Goal: Information Seeking & Learning: Learn about a topic

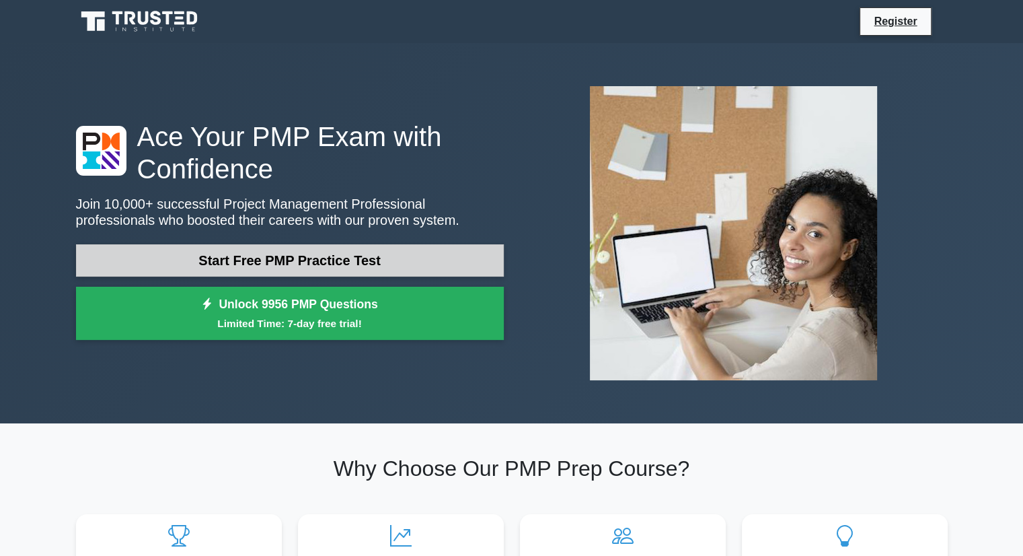
click at [273, 250] on link "Start Free PMP Practice Test" at bounding box center [290, 260] width 428 height 32
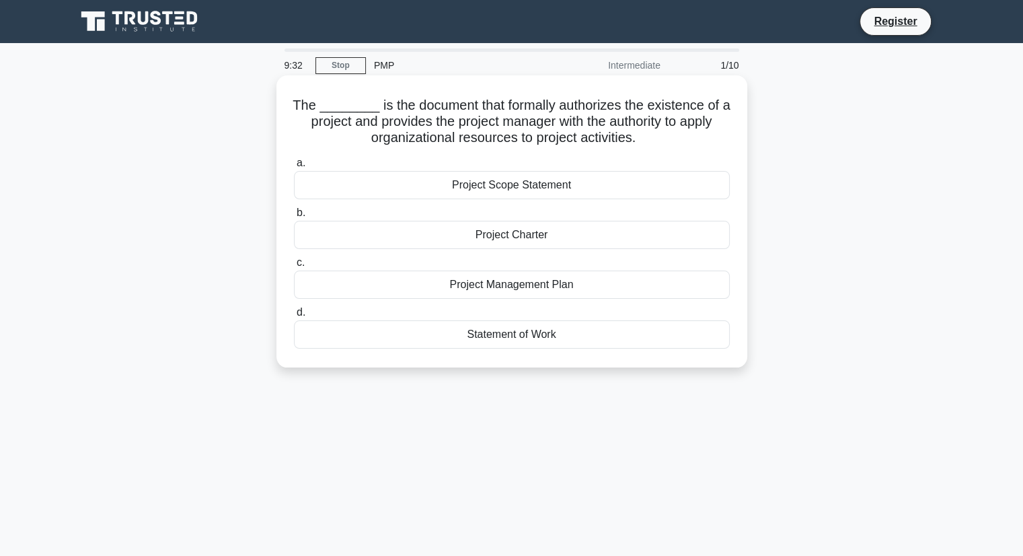
click at [530, 243] on div "Project Charter" at bounding box center [512, 235] width 436 height 28
click at [294, 217] on input "b. Project Charter" at bounding box center [294, 212] width 0 height 9
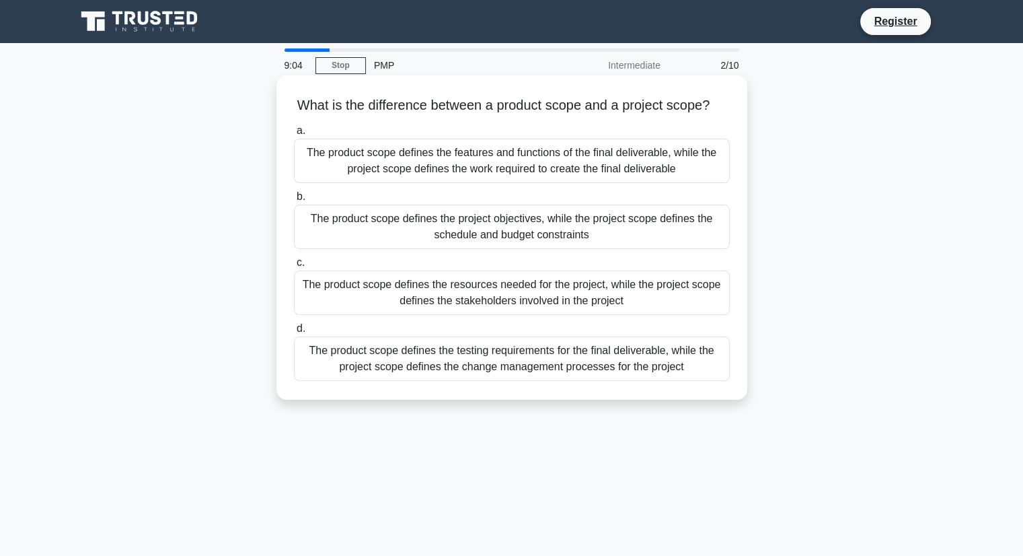
click at [533, 167] on div "The product scope defines the features and functions of the final deliverable, …" at bounding box center [512, 161] width 436 height 44
click at [294, 135] on input "a. The product scope defines the features and functions of the final deliverabl…" at bounding box center [294, 130] width 0 height 9
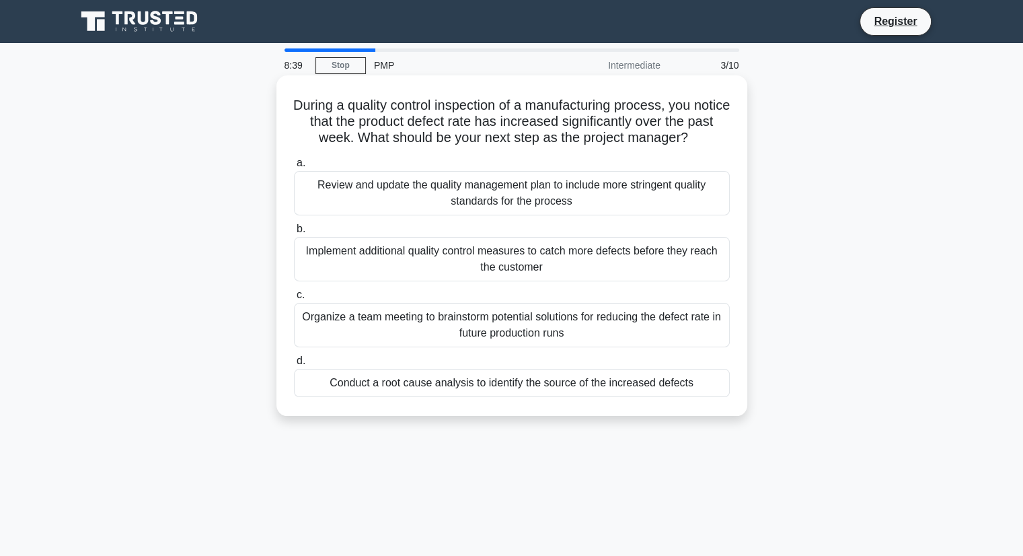
click at [639, 322] on div "Organize a team meeting to brainstorm potential solutions for reducing the defe…" at bounding box center [512, 325] width 436 height 44
click at [294, 299] on input "c. Organize a team meeting to brainstorm potential solutions for reducing the d…" at bounding box center [294, 295] width 0 height 9
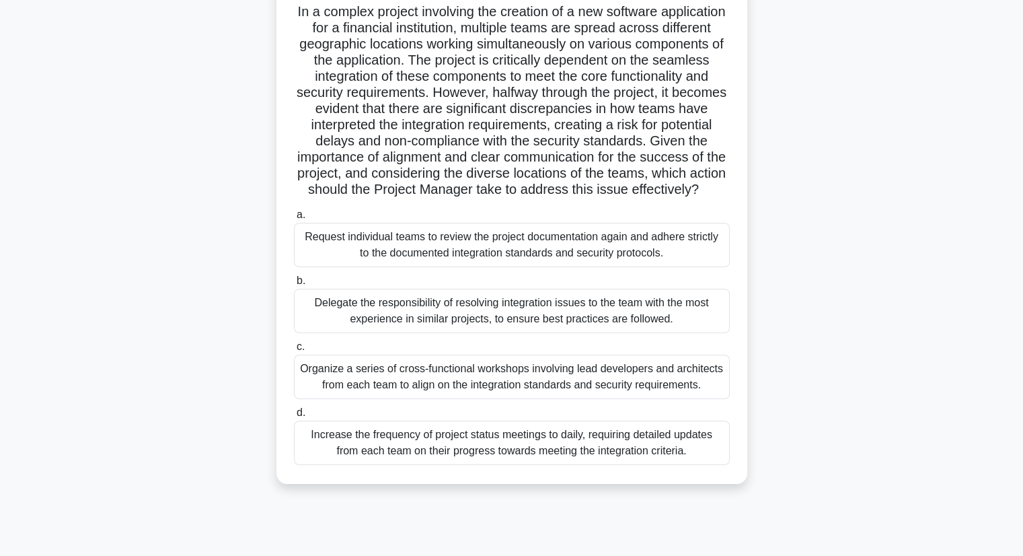
scroll to position [100, 0]
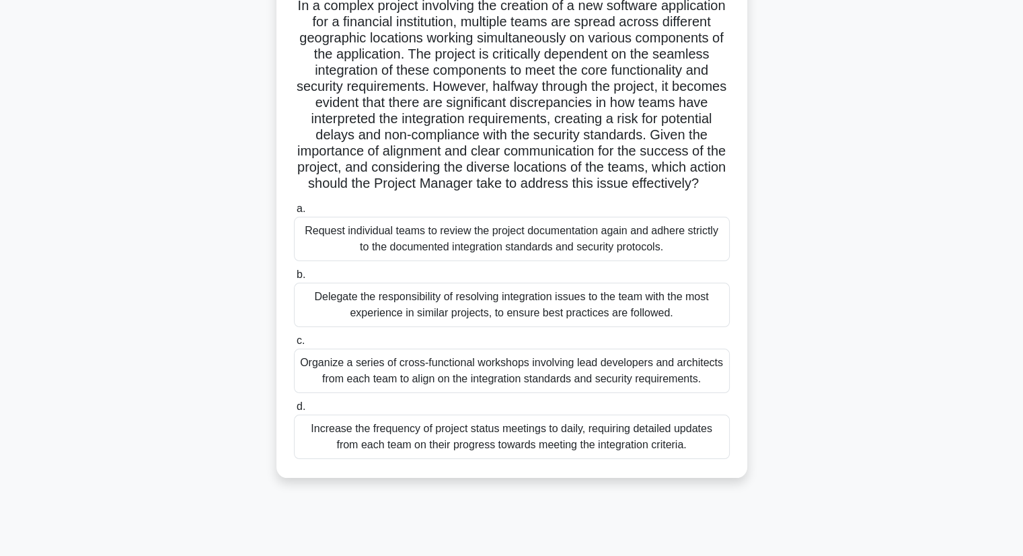
click at [578, 456] on div "Increase the frequency of project status meetings to daily, requiring detailed …" at bounding box center [512, 436] width 436 height 44
click at [294, 411] on input "d. Increase the frequency of project status meetings to daily, requiring detail…" at bounding box center [294, 406] width 0 height 9
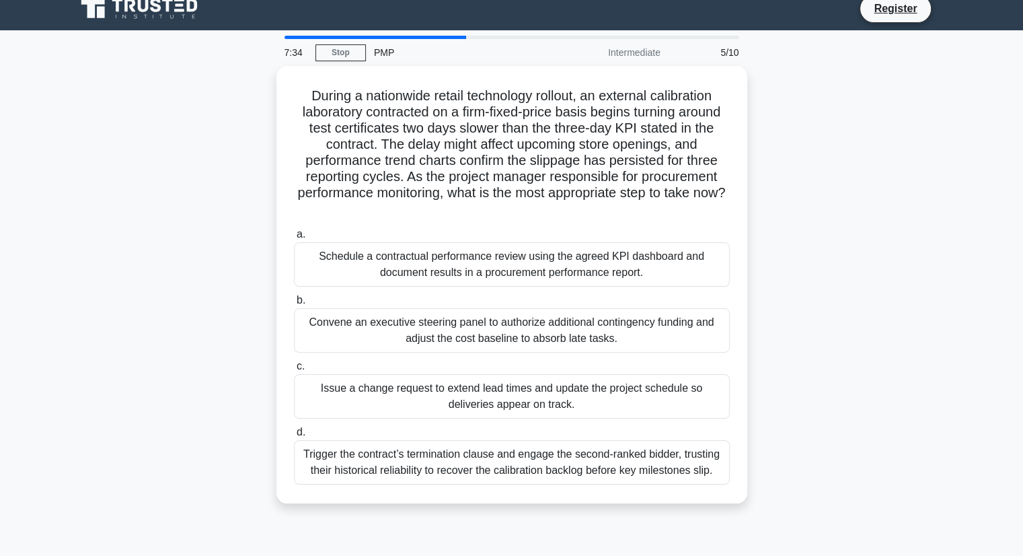
scroll to position [0, 0]
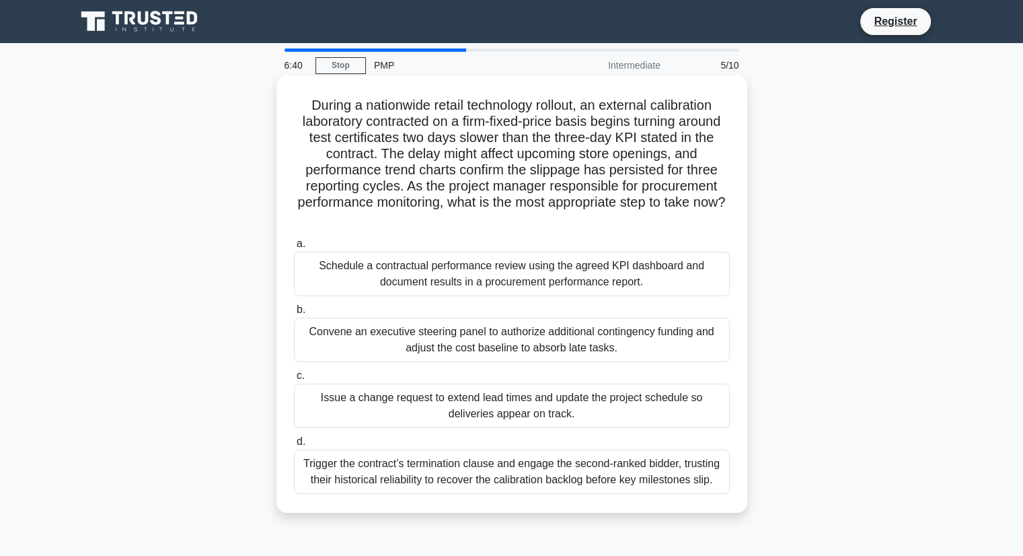
click at [638, 282] on div "Schedule a contractual performance review using the agreed KPI dashboard and do…" at bounding box center [512, 274] width 436 height 44
click at [294, 248] on input "a. Schedule a contractual performance review using the agreed KPI dashboard and…" at bounding box center [294, 243] width 0 height 9
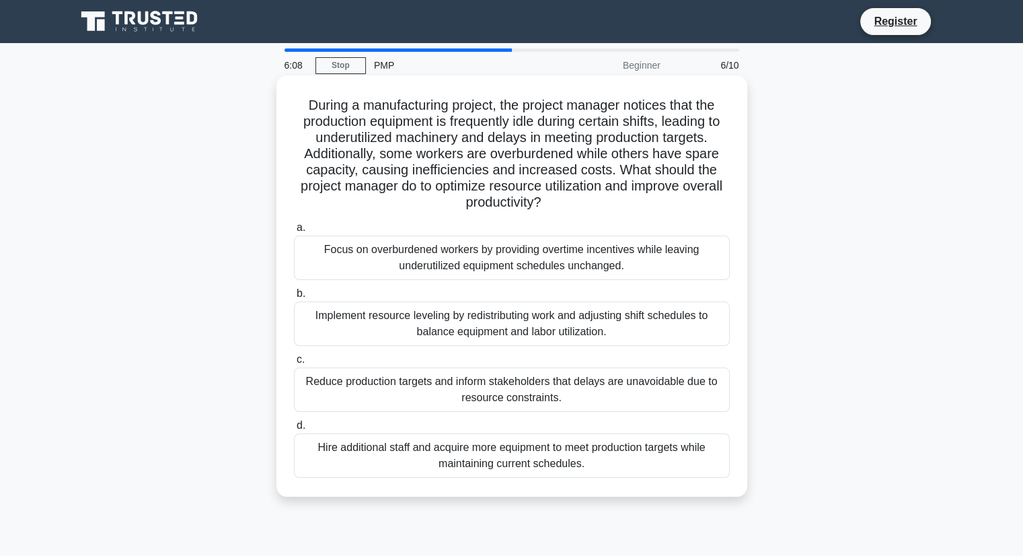
click at [703, 326] on div "Implement resource leveling by redistributing work and adjusting shift schedule…" at bounding box center [512, 323] width 436 height 44
click at [294, 298] on input "b. Implement resource leveling by redistributing work and adjusting shift sched…" at bounding box center [294, 293] width 0 height 9
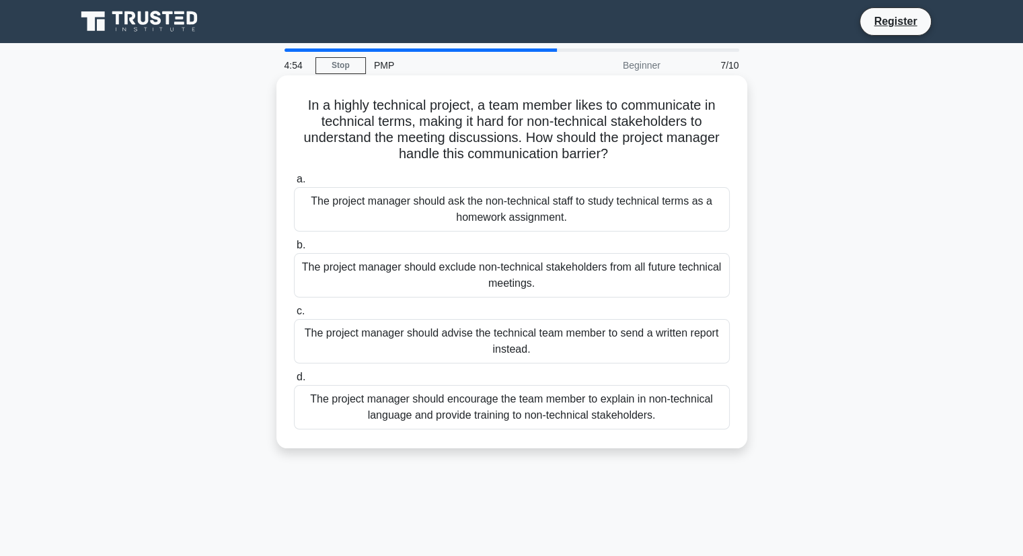
click at [665, 411] on div "The project manager should encourage the team member to explain in non-technica…" at bounding box center [512, 407] width 436 height 44
click at [294, 381] on input "d. The project manager should encourage the team member to explain in non-techn…" at bounding box center [294, 377] width 0 height 9
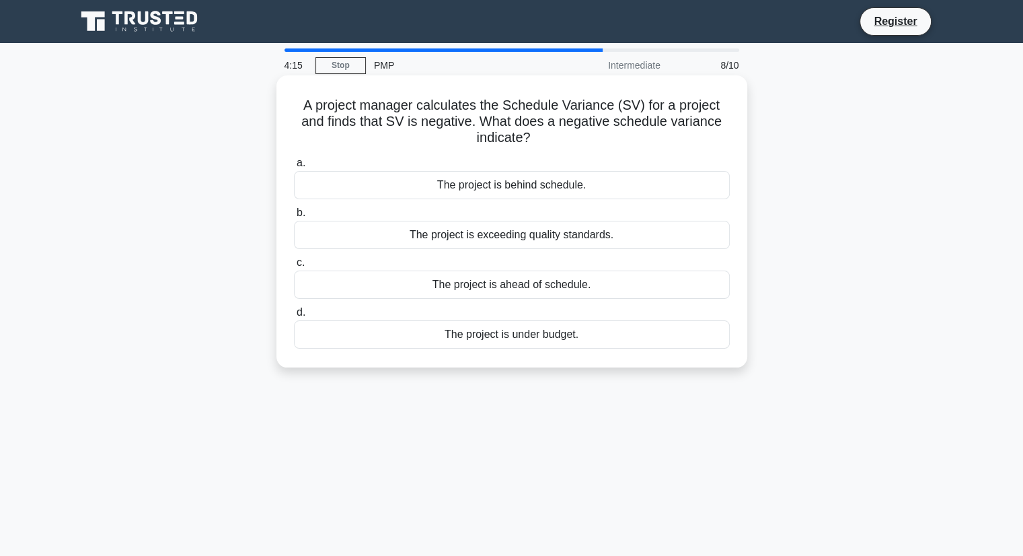
click at [613, 188] on div "The project is behind schedule." at bounding box center [512, 185] width 436 height 28
click at [294, 167] on input "a. The project is behind schedule." at bounding box center [294, 163] width 0 height 9
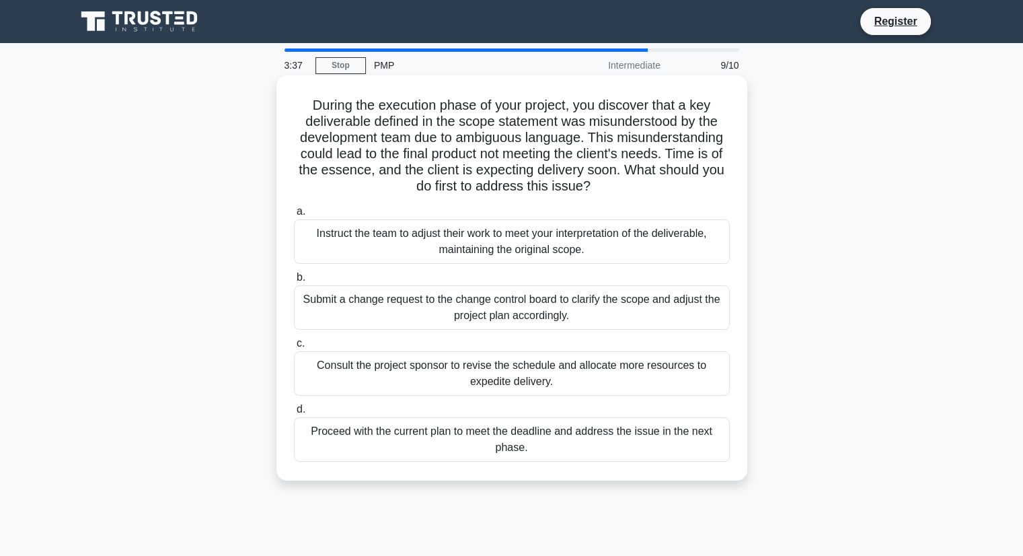
click at [668, 252] on div "Instruct the team to adjust their work to meet your interpretation of the deliv…" at bounding box center [512, 241] width 436 height 44
click at [294, 216] on input "a. Instruct the team to adjust their work to meet your interpretation of the de…" at bounding box center [294, 211] width 0 height 9
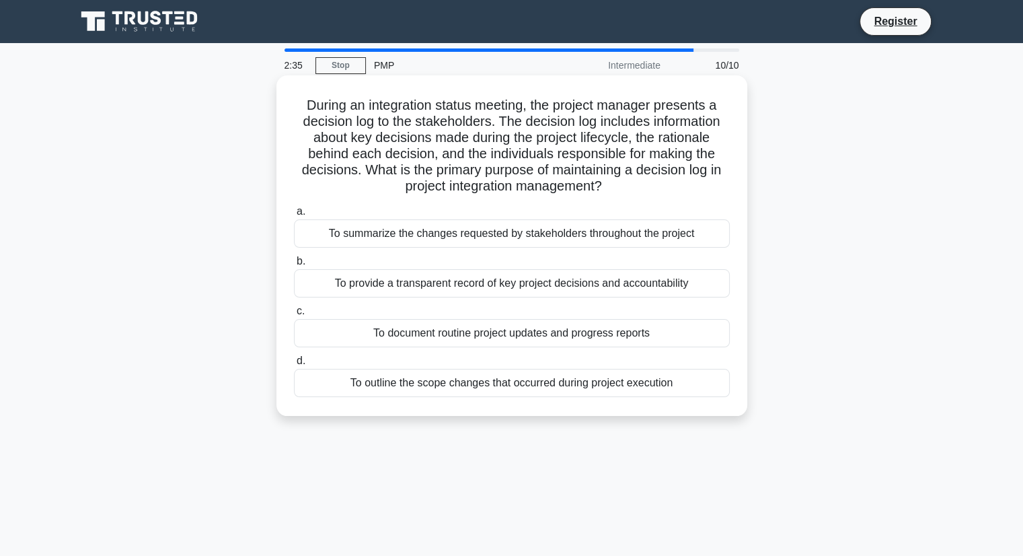
click at [654, 286] on div "To provide a transparent record of key project decisions and accountability" at bounding box center [512, 283] width 436 height 28
click at [294, 266] on input "b. To provide a transparent record of key project decisions and accountability" at bounding box center [294, 261] width 0 height 9
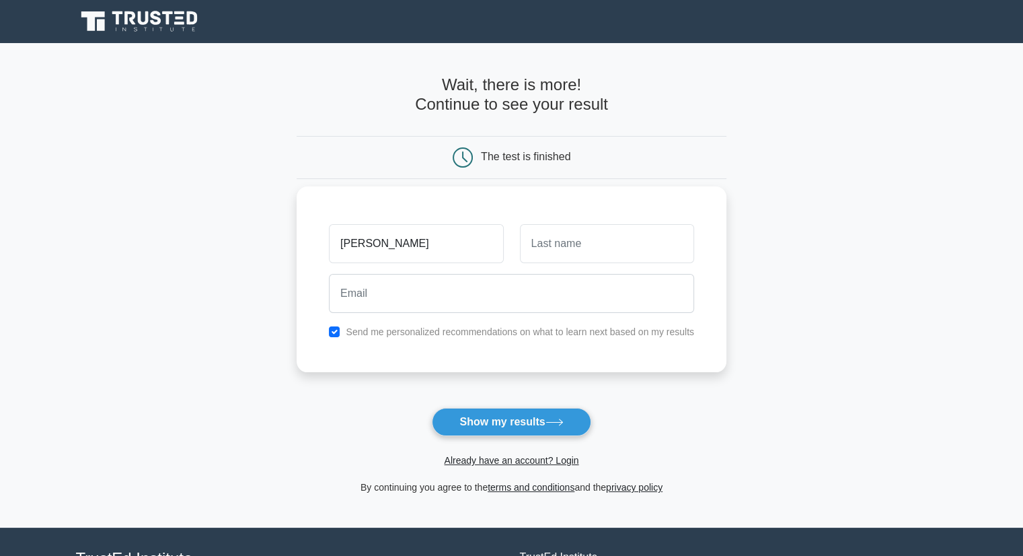
type input "sajal"
click at [568, 235] on input "text" at bounding box center [607, 243] width 174 height 39
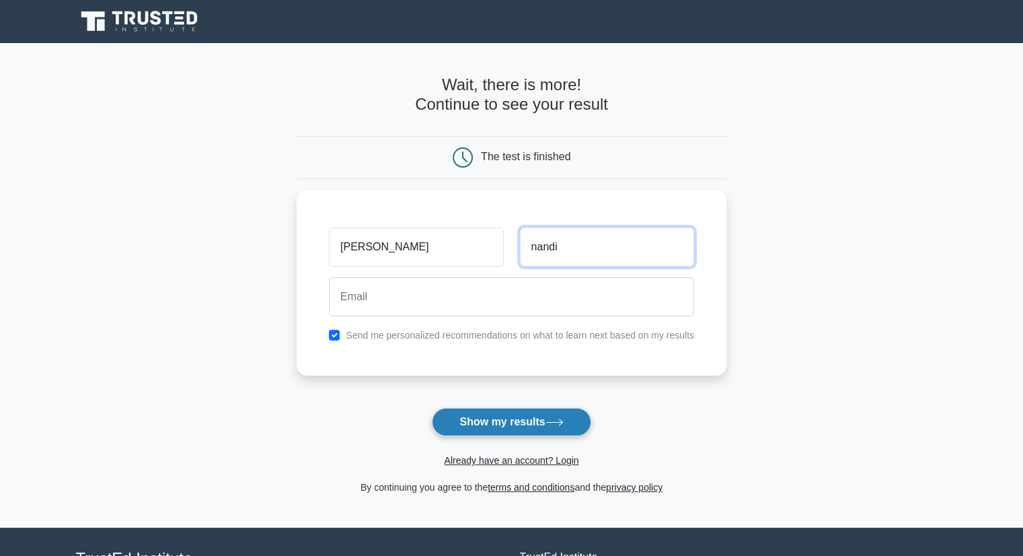
type input "nandi"
click at [518, 418] on button "Show my results" at bounding box center [511, 422] width 159 height 28
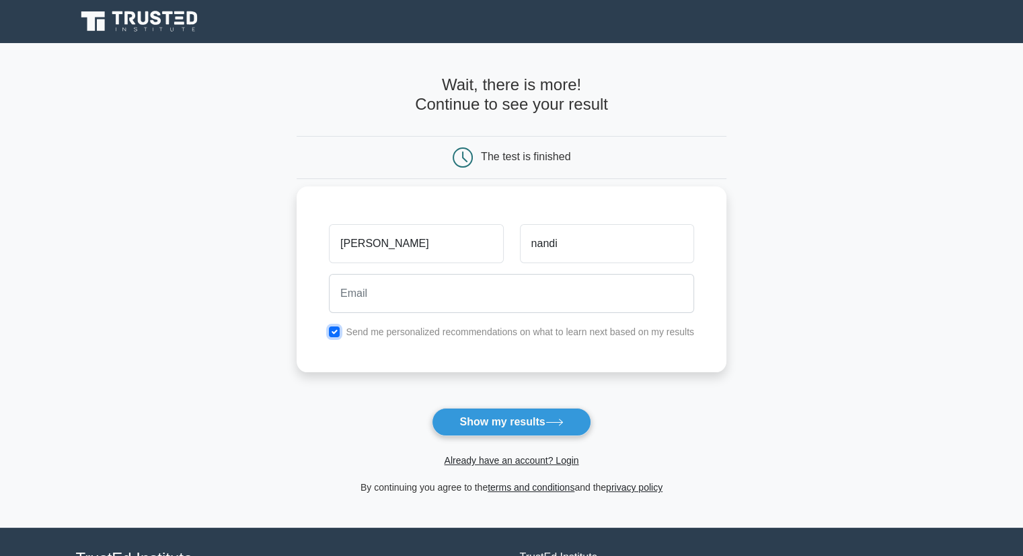
drag, startPoint x: 338, startPoint y: 330, endPoint x: 469, endPoint y: 295, distance: 135.7
click at [469, 295] on div "sajal nandi Send me personalized recommendations on what to learn next based on…" at bounding box center [512, 279] width 430 height 186
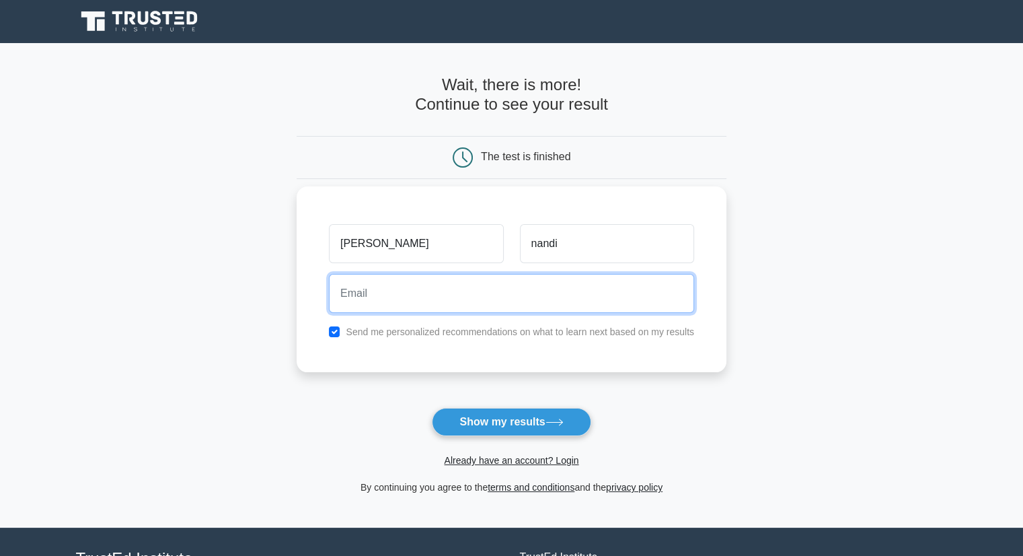
click at [469, 295] on input "email" at bounding box center [511, 293] width 365 height 39
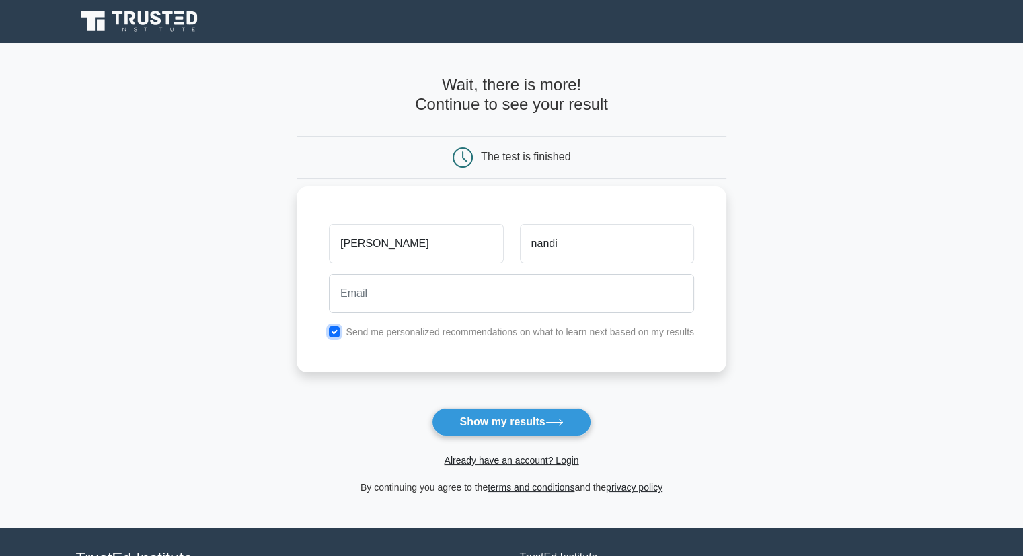
click at [333, 332] on input "checkbox" at bounding box center [334, 331] width 11 height 11
checkbox input "false"
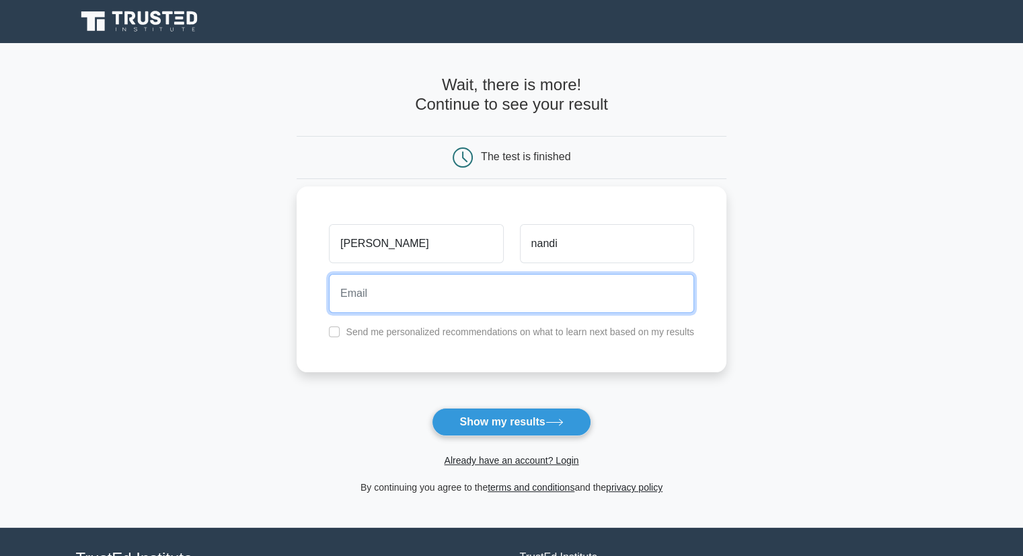
click at [391, 298] on input "email" at bounding box center [511, 293] width 365 height 39
type input "nandi.sajal@gmail.com"
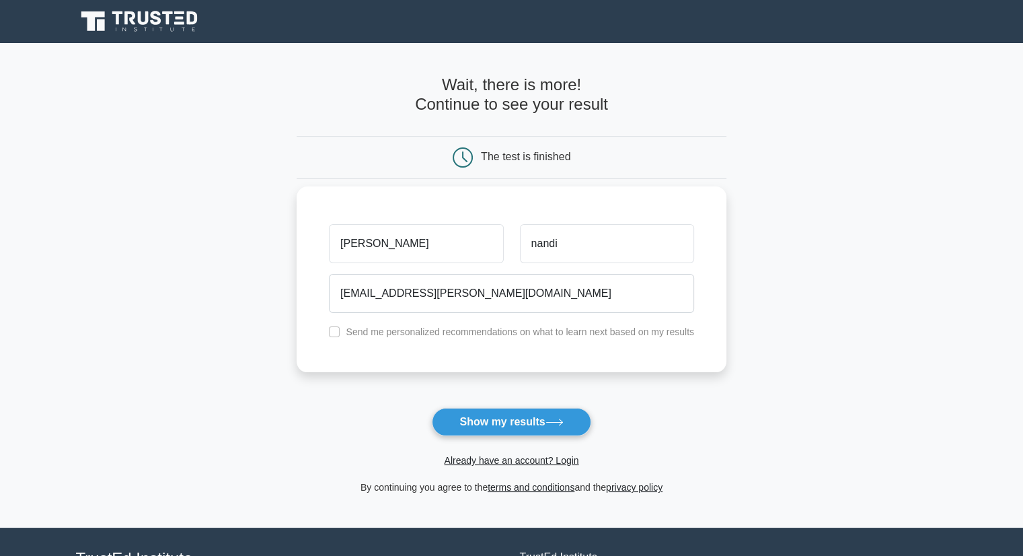
click at [492, 362] on div "sajal nandi nandi.sajal@gmail.com Send me personalized recommendations on what …" at bounding box center [512, 279] width 430 height 186
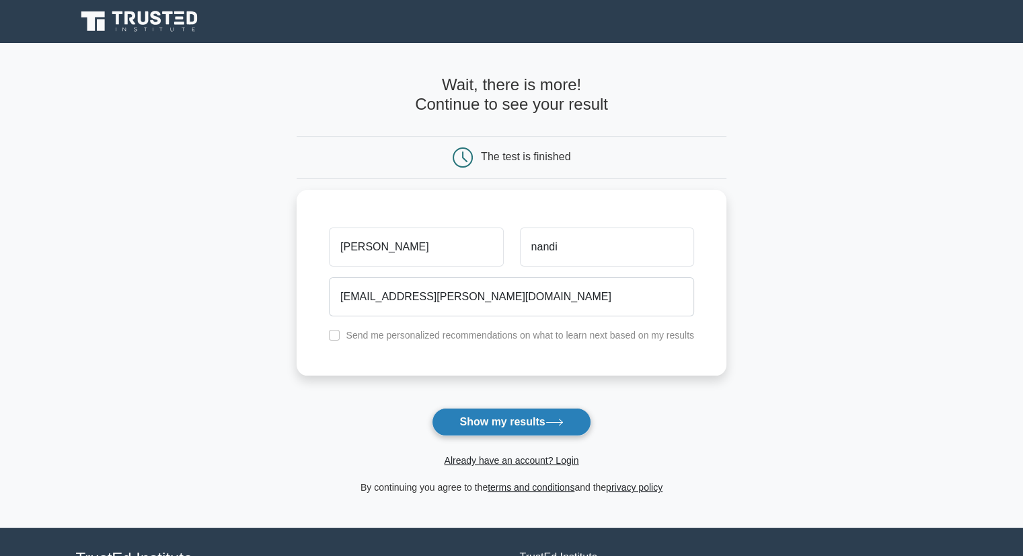
click at [508, 424] on button "Show my results" at bounding box center [511, 422] width 159 height 28
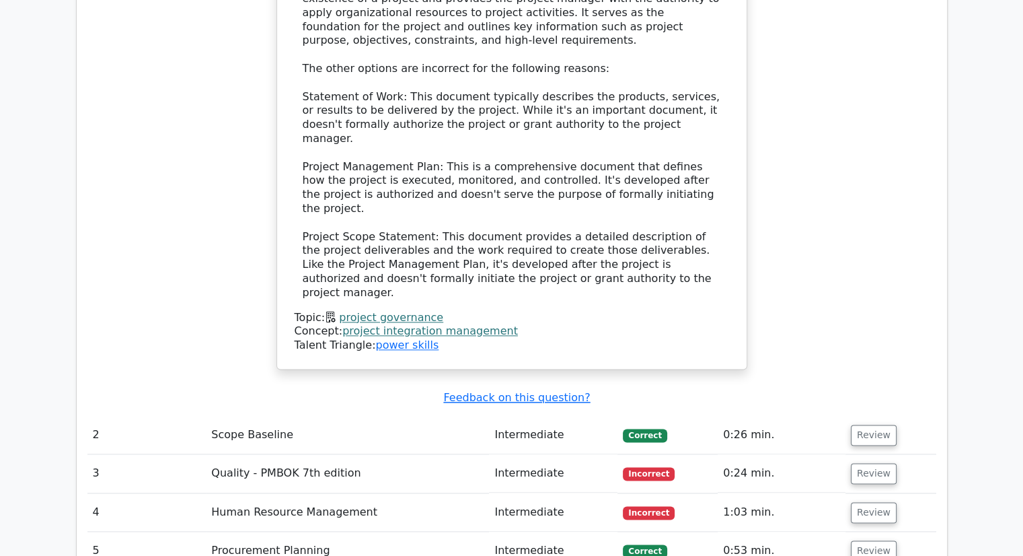
scroll to position [1694, 0]
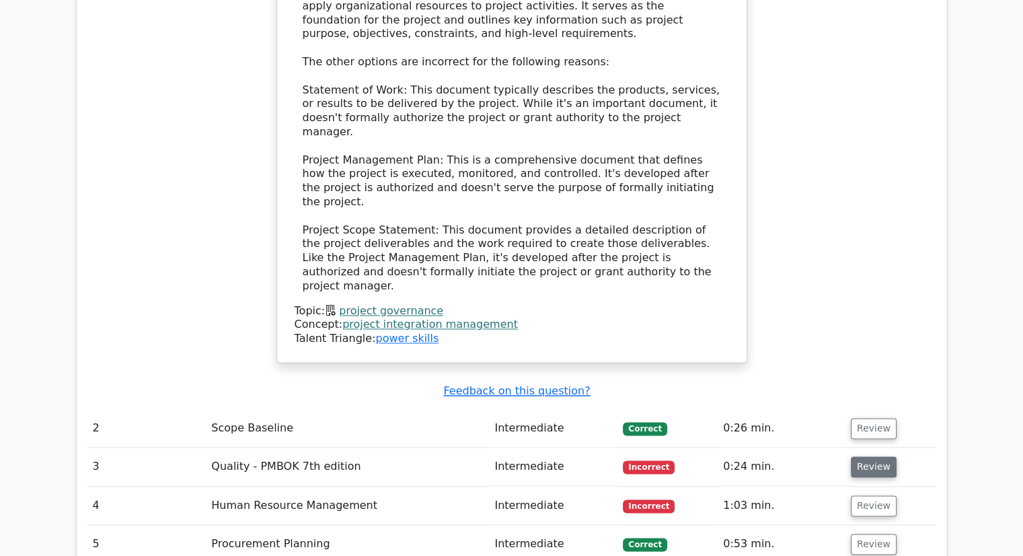
click at [880, 456] on button "Review" at bounding box center [874, 466] width 46 height 21
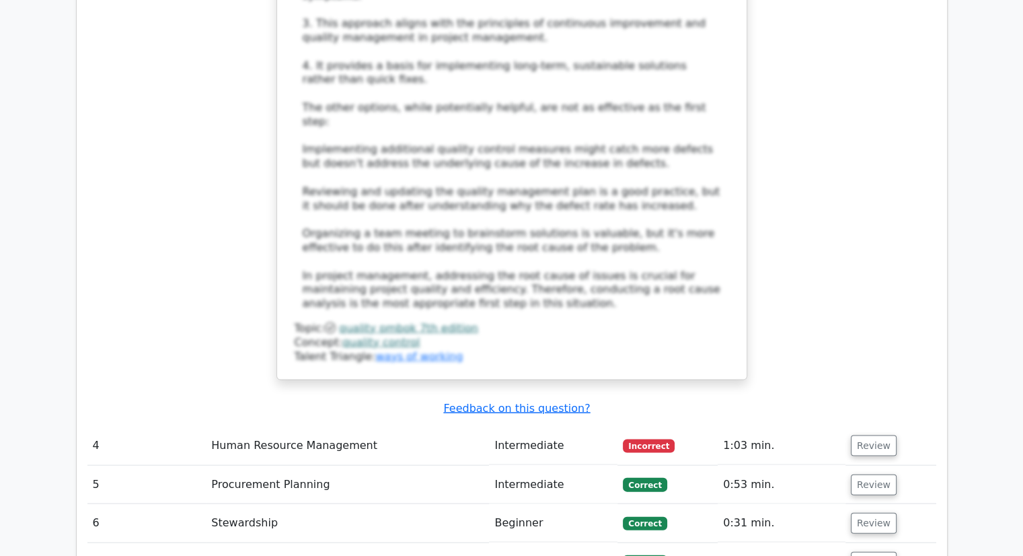
scroll to position [2740, 0]
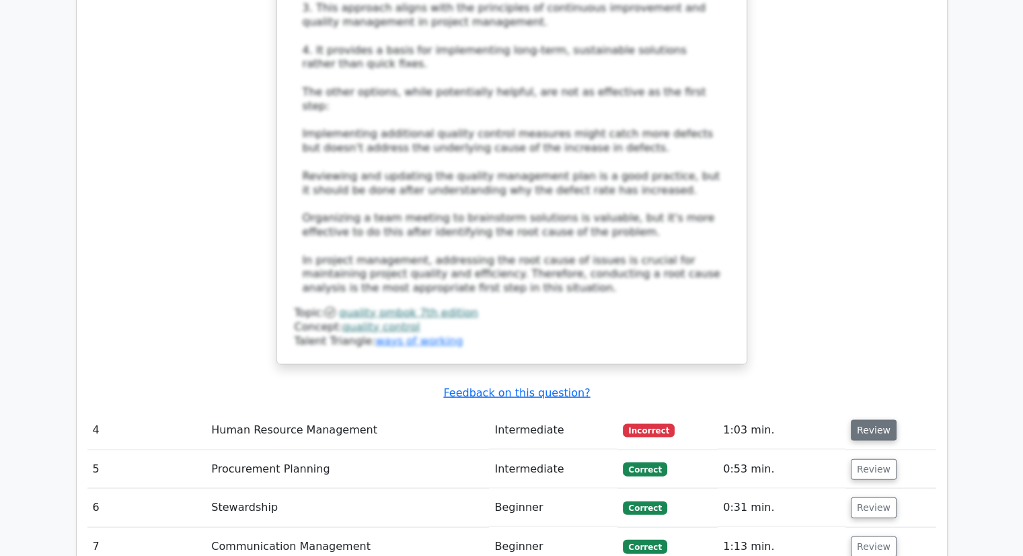
click at [874, 420] on button "Review" at bounding box center [874, 430] width 46 height 21
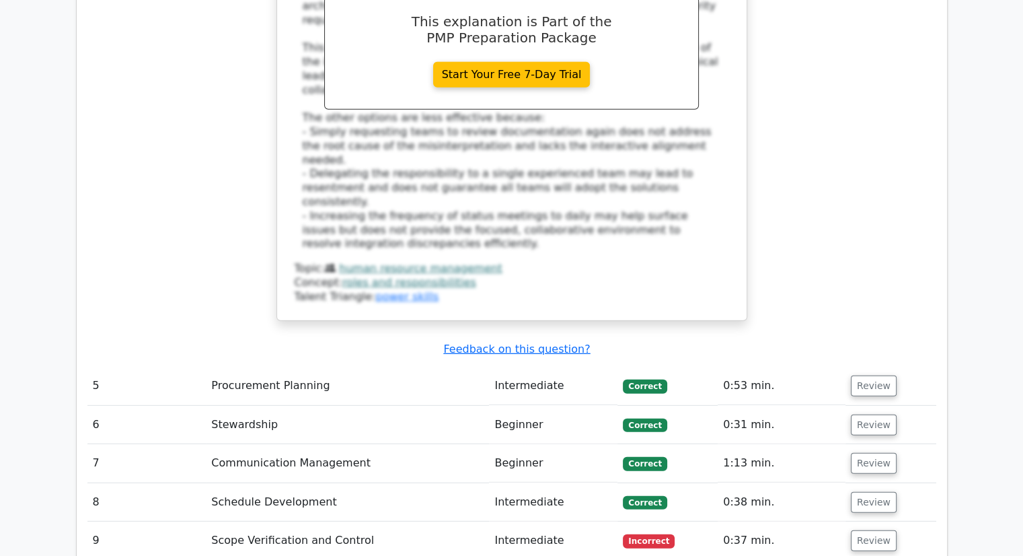
scroll to position [3873, 0]
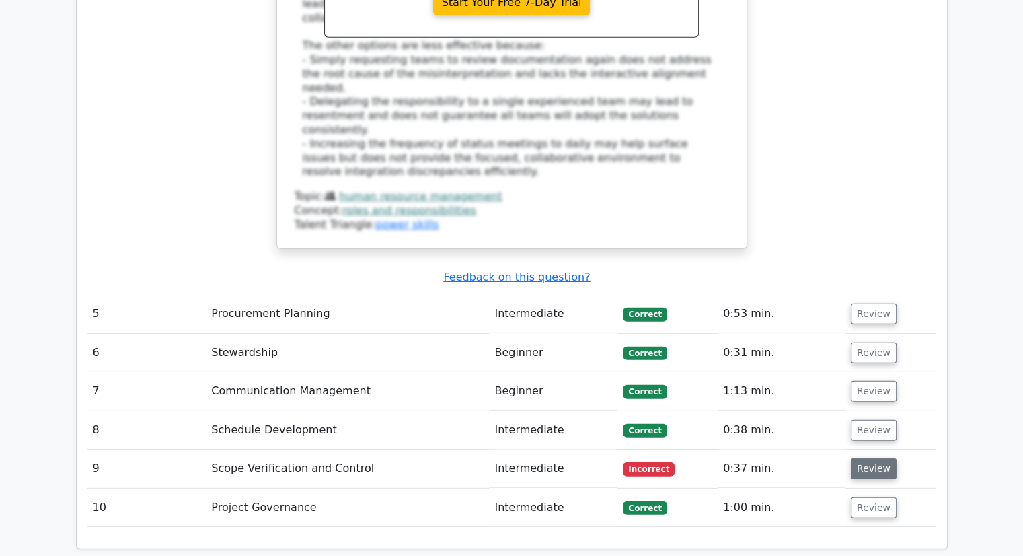
click at [864, 458] on button "Review" at bounding box center [874, 468] width 46 height 21
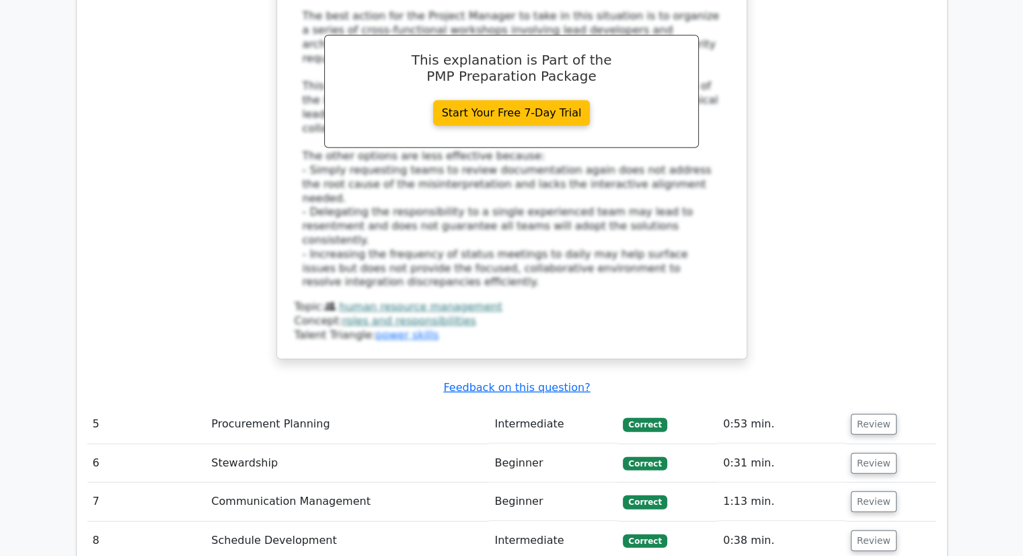
scroll to position [3761, 0]
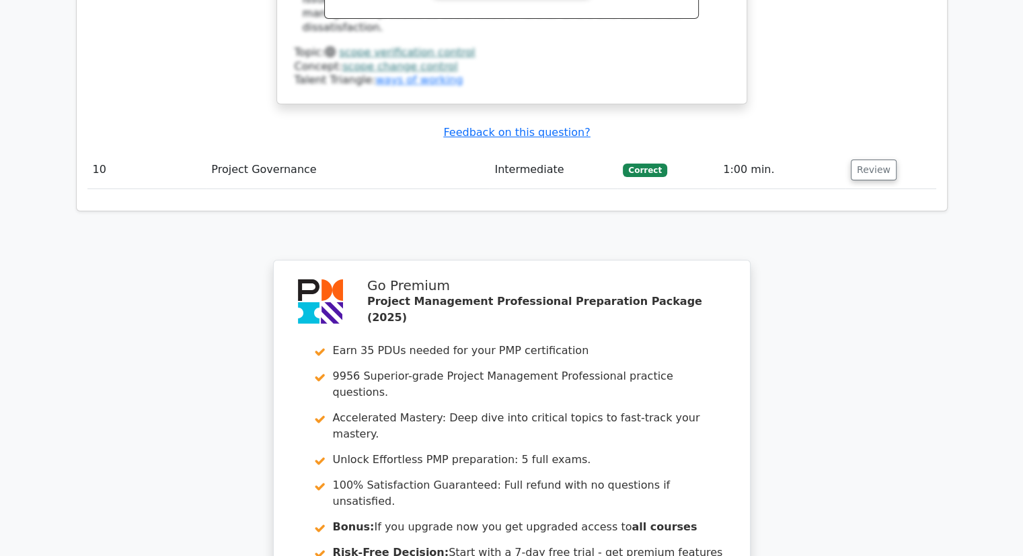
scroll to position [0, 0]
